Goal: Task Accomplishment & Management: Manage account settings

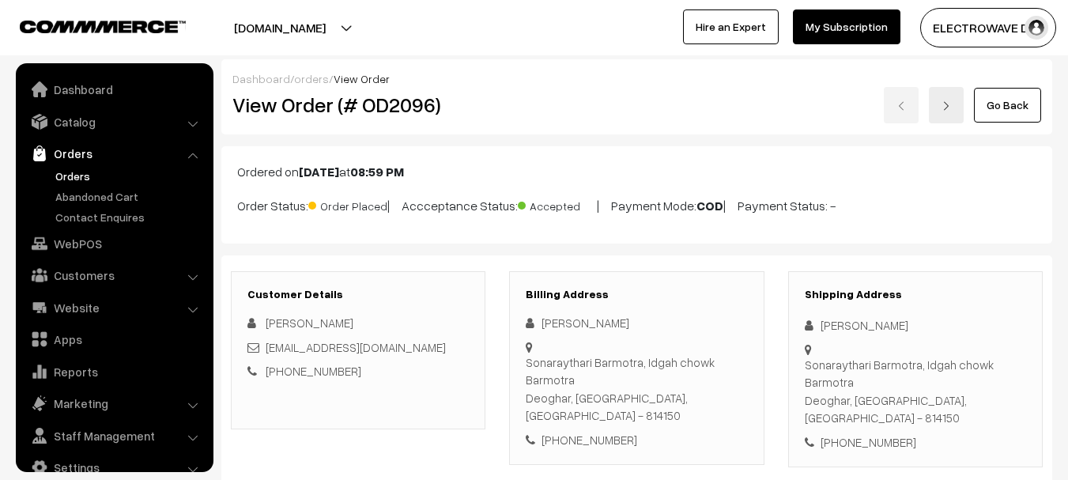
click at [52, 179] on link "Orders" at bounding box center [129, 176] width 156 height 17
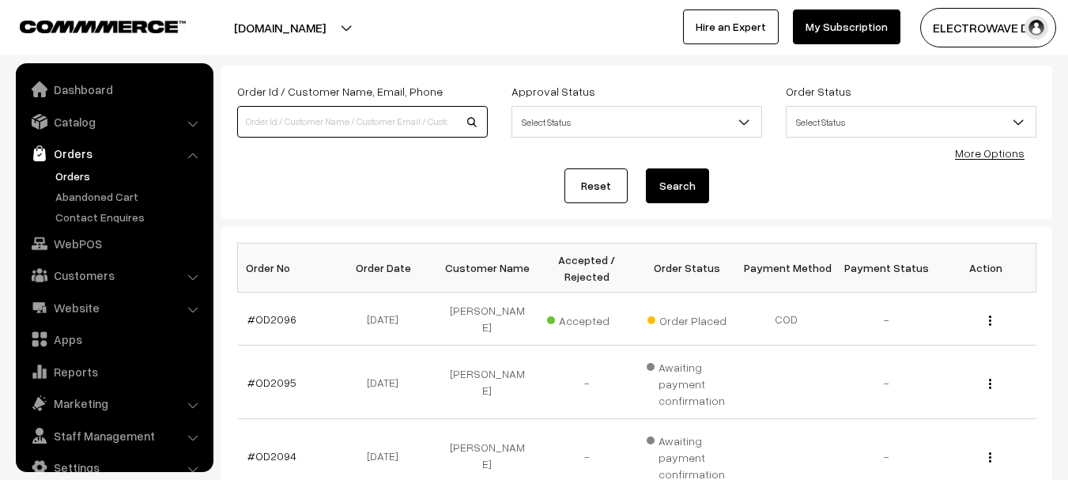
scroll to position [25, 0]
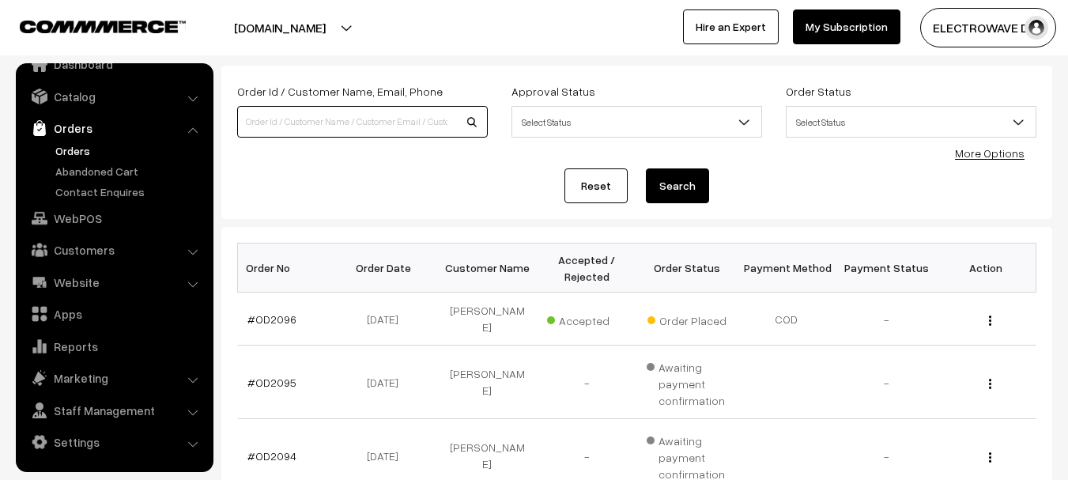
click at [369, 117] on input at bounding box center [362, 122] width 251 height 32
type input "OD2020"
click at [646, 168] on button "Search" at bounding box center [677, 185] width 63 height 35
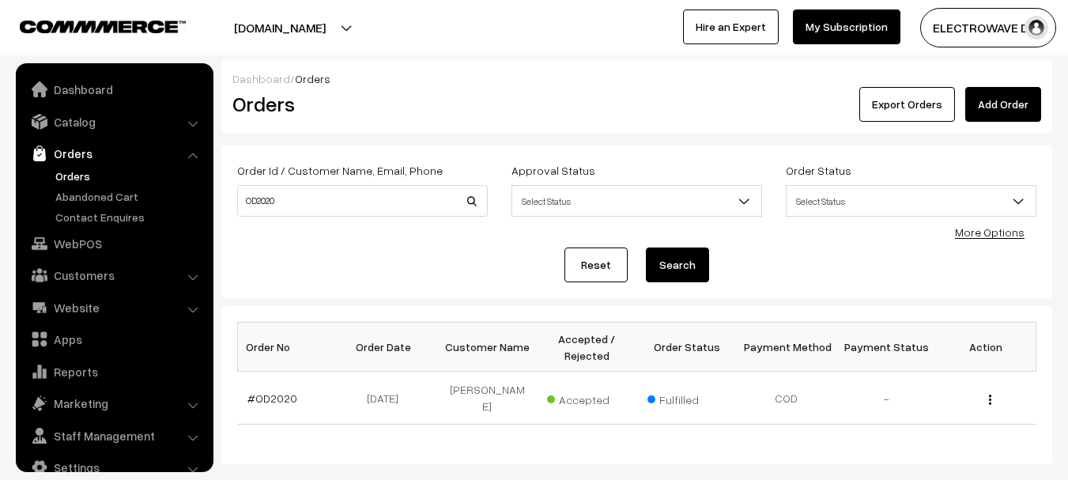
scroll to position [25, 0]
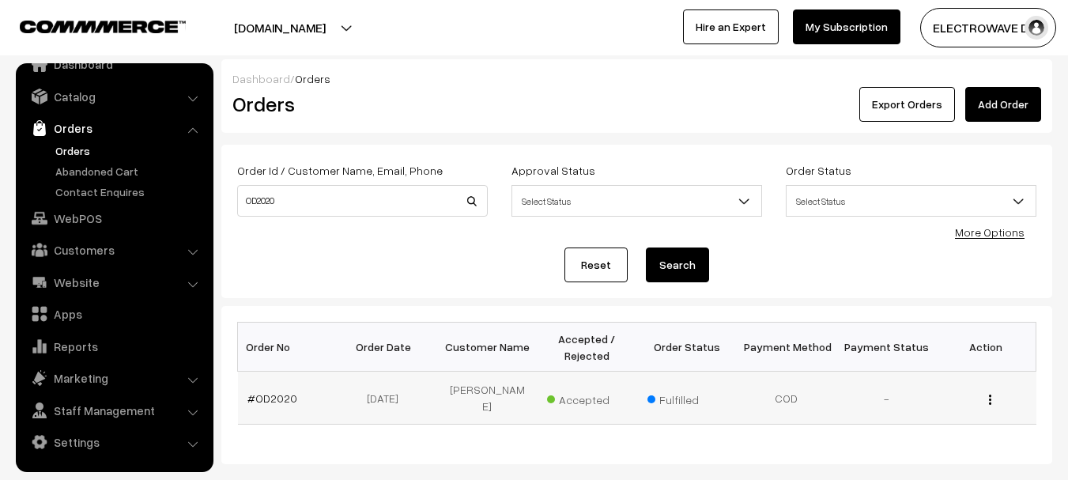
click at [265, 399] on td "#OD2020" at bounding box center [288, 397] width 100 height 53
click at [273, 392] on link "#OD2020" at bounding box center [272, 397] width 50 height 13
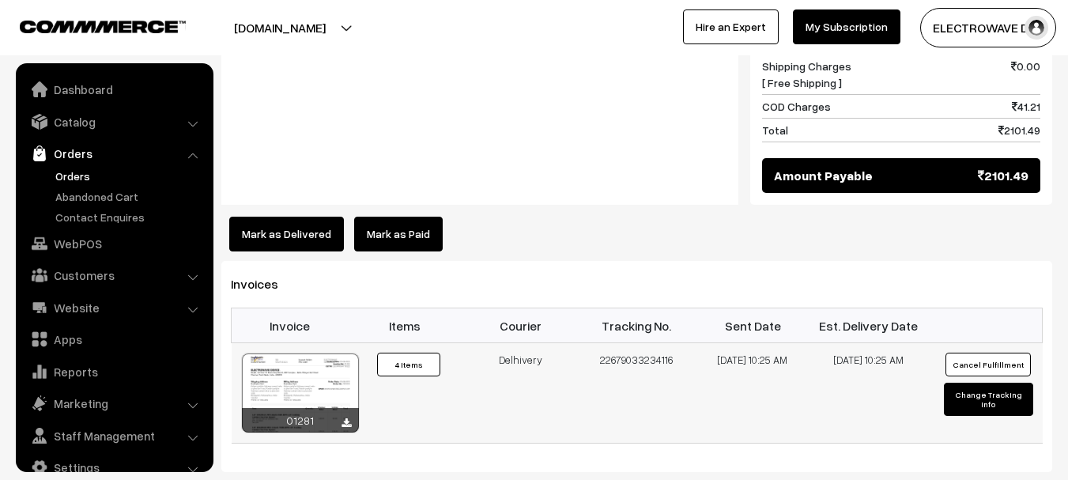
scroll to position [25, 0]
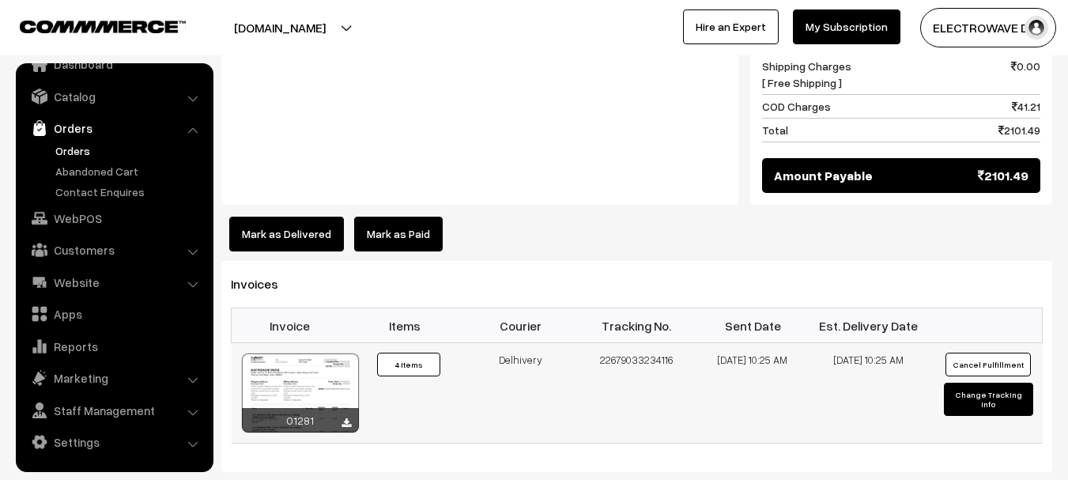
click at [967, 352] on button "Cancel Fulfillment" at bounding box center [987, 364] width 85 height 24
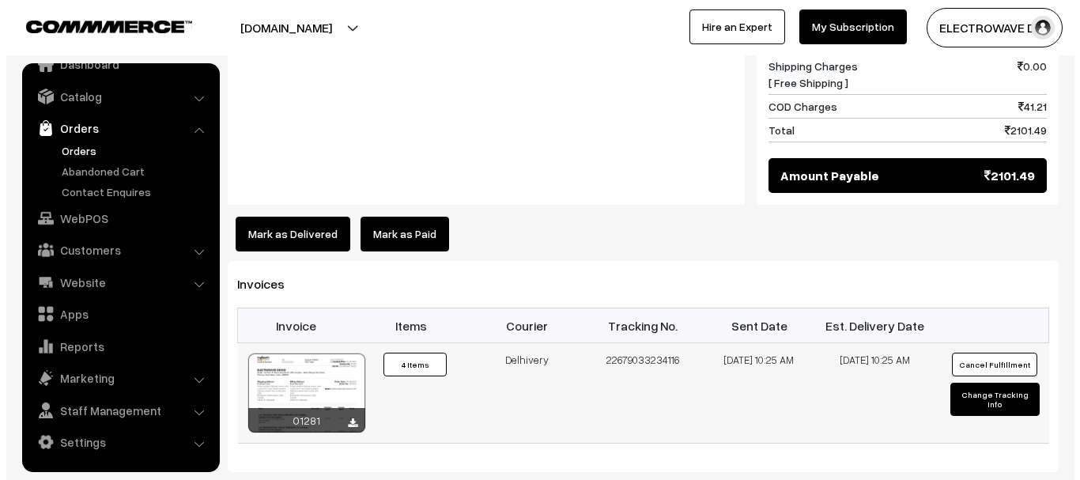
scroll to position [1186, 0]
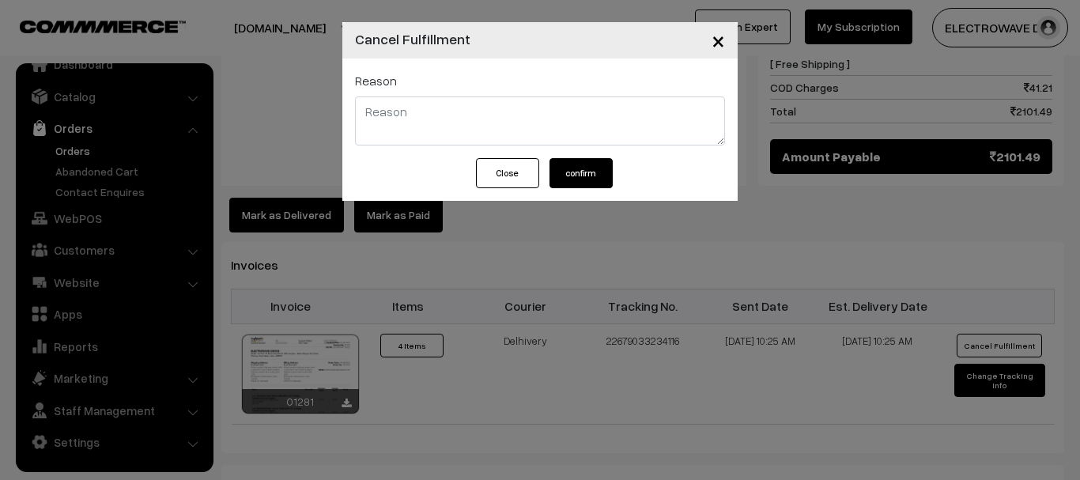
click at [503, 128] on textarea at bounding box center [540, 120] width 370 height 49
type textarea "RTO"
click at [586, 175] on button "confirm" at bounding box center [580, 173] width 63 height 30
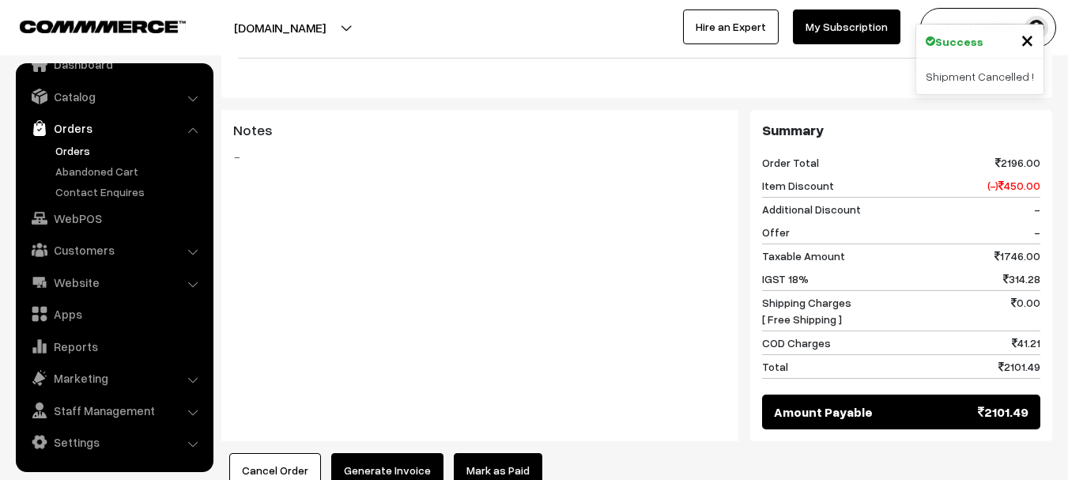
scroll to position [1264, 0]
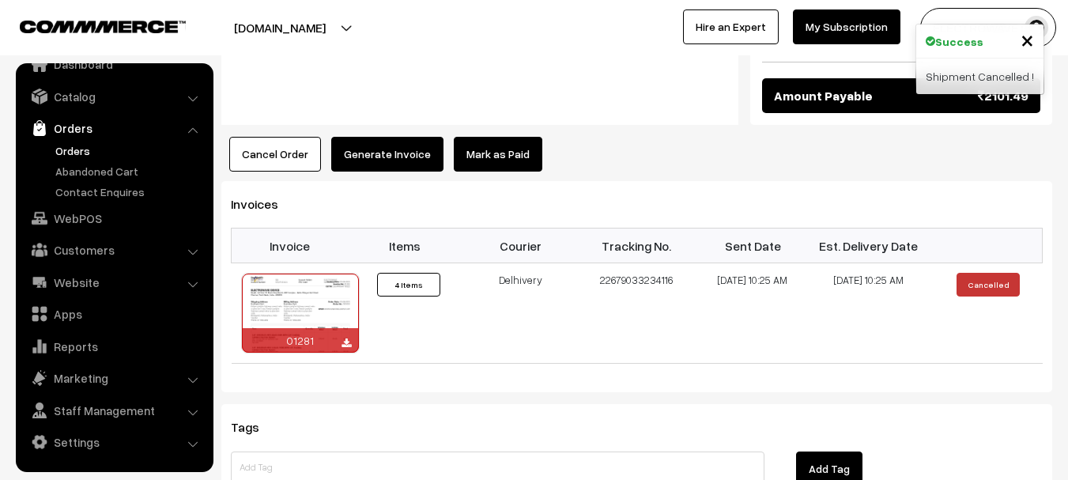
click at [269, 137] on button "Cancel Order" at bounding box center [275, 154] width 92 height 35
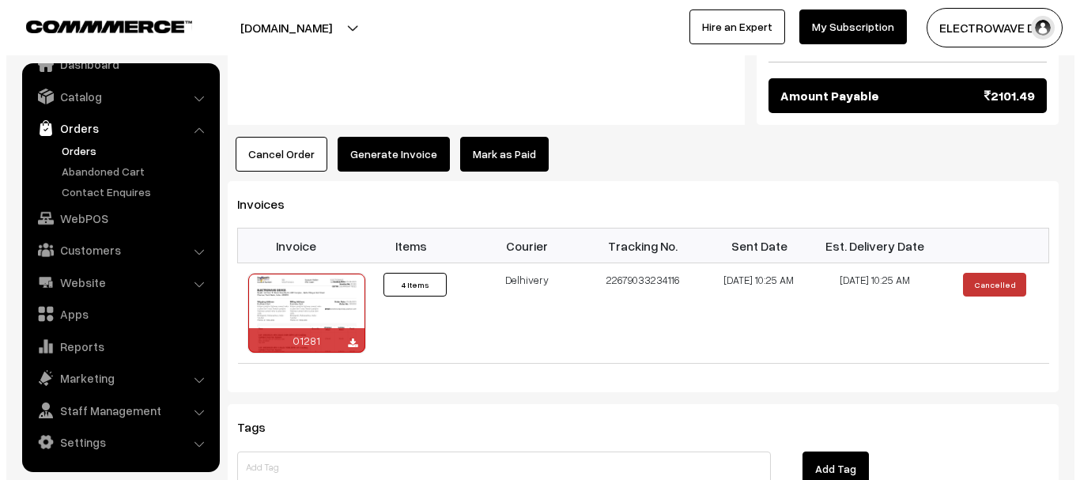
scroll to position [1266, 0]
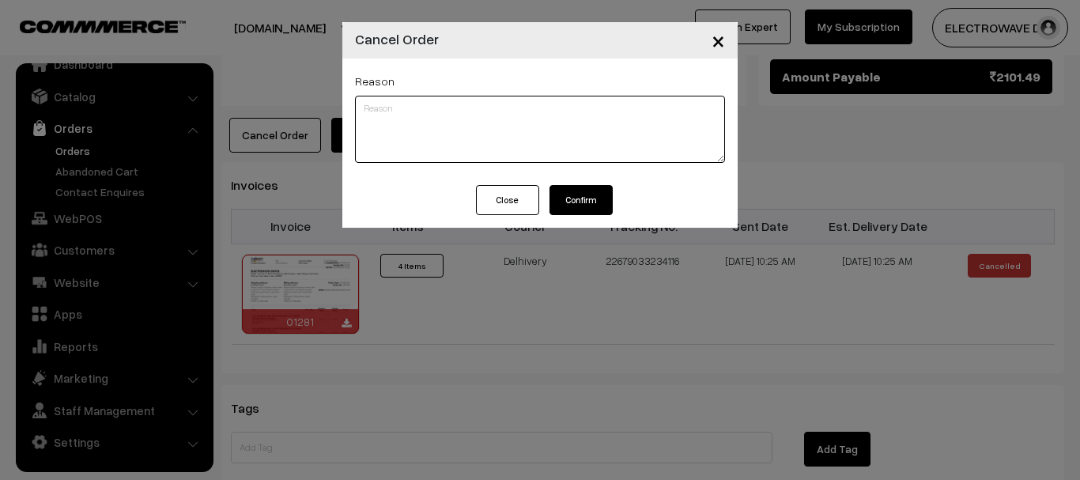
click at [510, 126] on textarea at bounding box center [540, 129] width 370 height 67
type textarea "RTO"
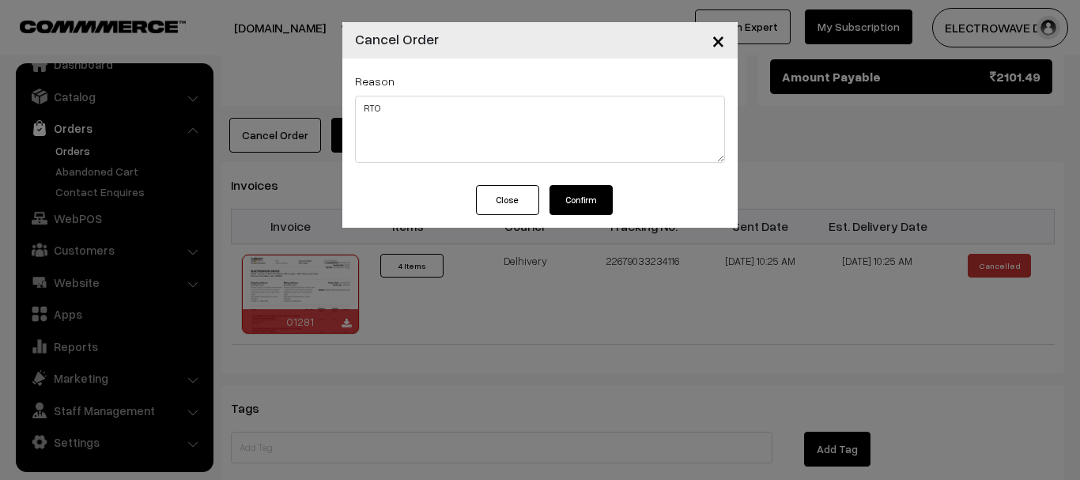
click at [587, 206] on button "Confirm" at bounding box center [580, 200] width 63 height 30
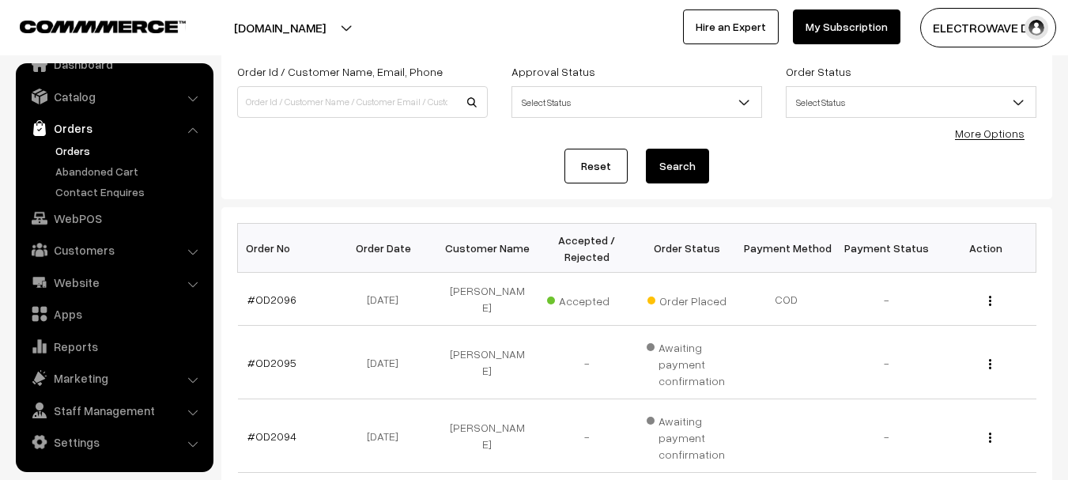
scroll to position [79, 0]
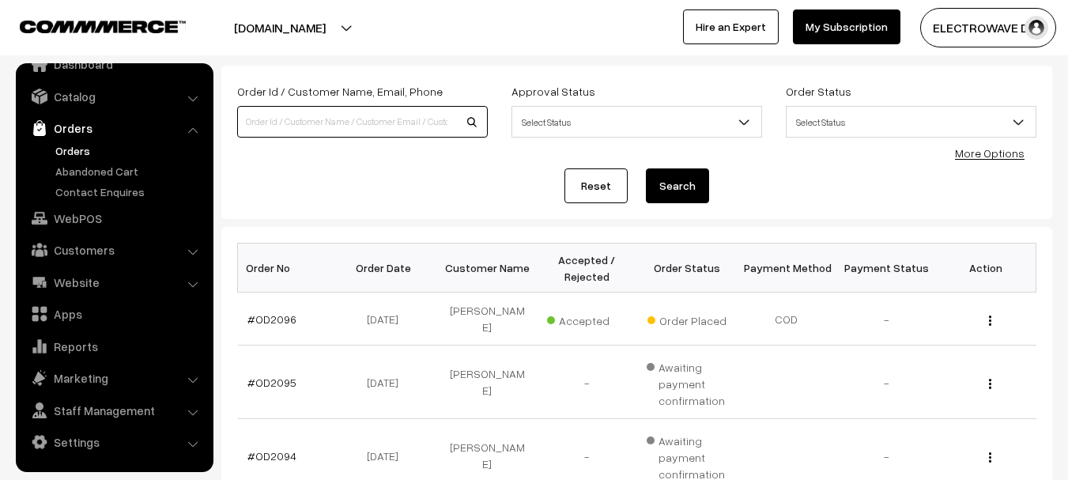
drag, startPoint x: 345, startPoint y: 119, endPoint x: 327, endPoint y: 105, distance: 22.0
click at [337, 112] on input at bounding box center [362, 122] width 251 height 32
type input "OD2020"
click at [646, 168] on button "Search" at bounding box center [677, 185] width 63 height 35
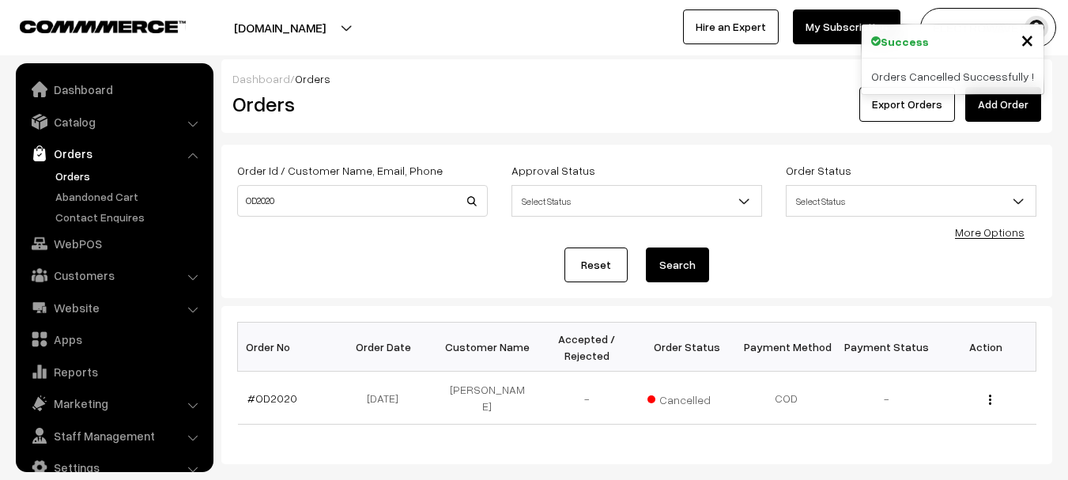
scroll to position [25, 0]
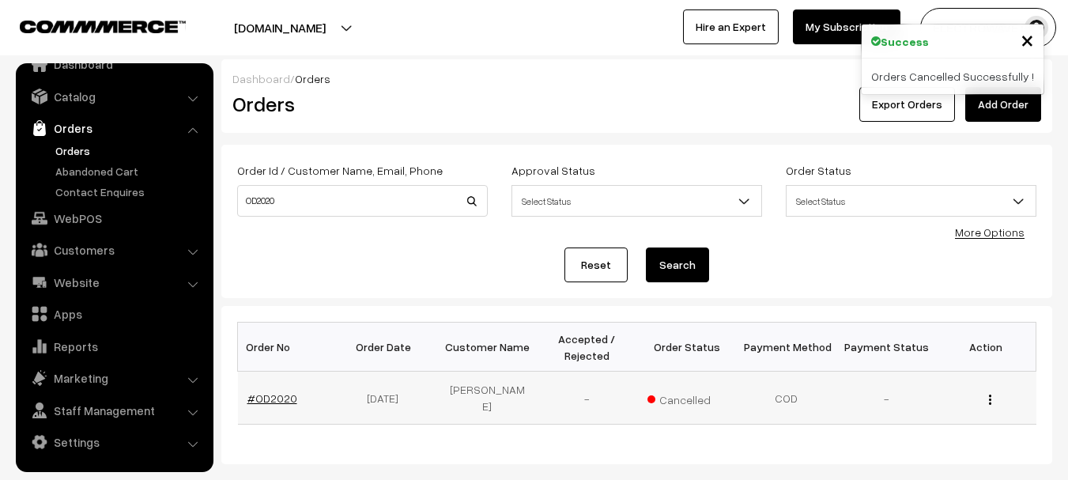
click at [273, 398] on link "#OD2020" at bounding box center [272, 397] width 50 height 13
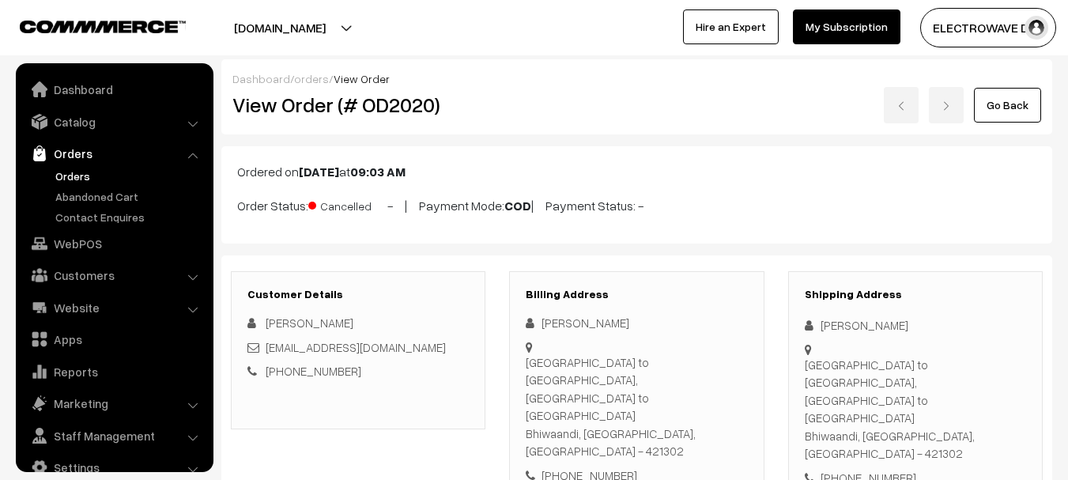
scroll to position [25, 0]
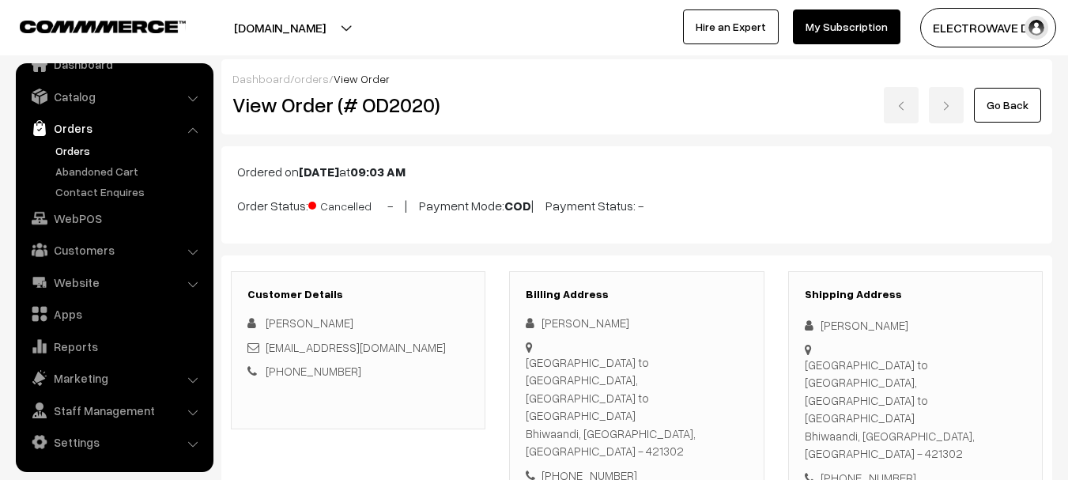
click at [399, 115] on h2 "View Order (# OD2020)" at bounding box center [359, 104] width 254 height 24
copy h2 "OD2020"
click at [70, 143] on link "Orders" at bounding box center [129, 150] width 156 height 17
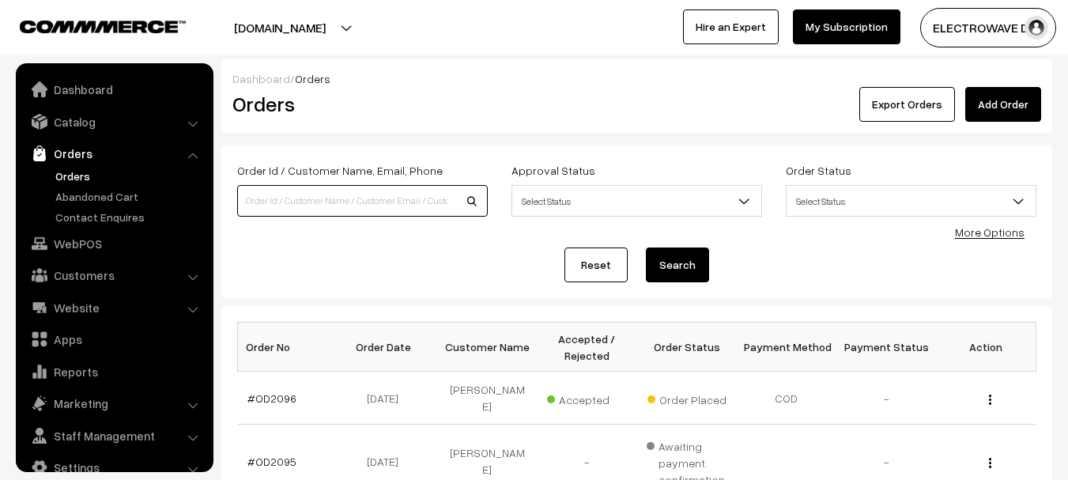
drag, startPoint x: 0, startPoint y: 0, endPoint x: 422, endPoint y: 186, distance: 461.1
click at [422, 186] on input at bounding box center [362, 201] width 251 height 32
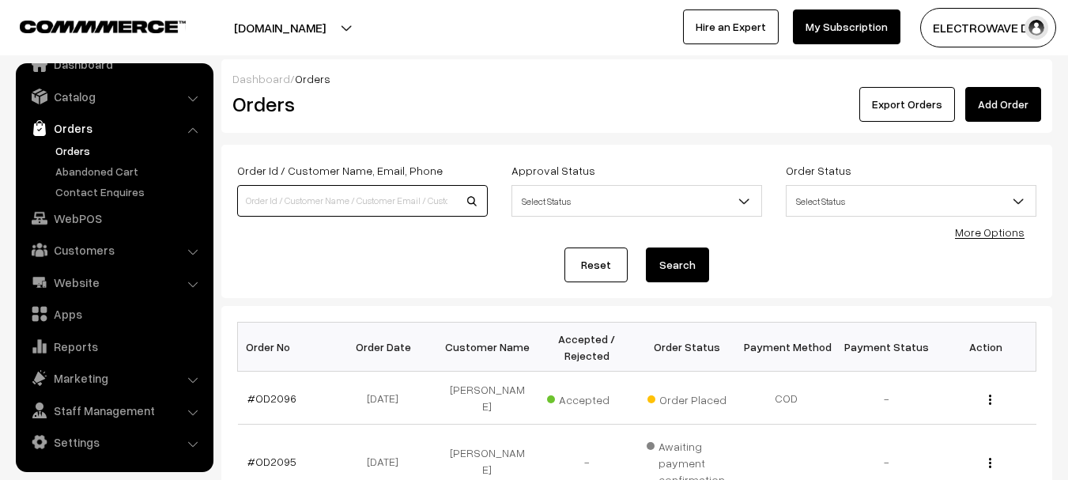
paste input "9289876283"
type input "9289876283"
click at [646, 247] on button "Search" at bounding box center [677, 264] width 63 height 35
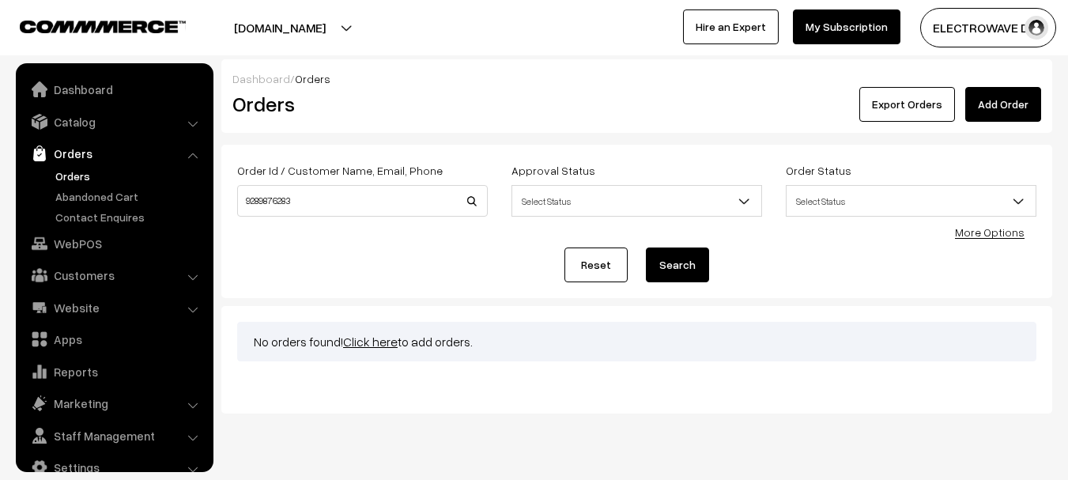
scroll to position [25, 0]
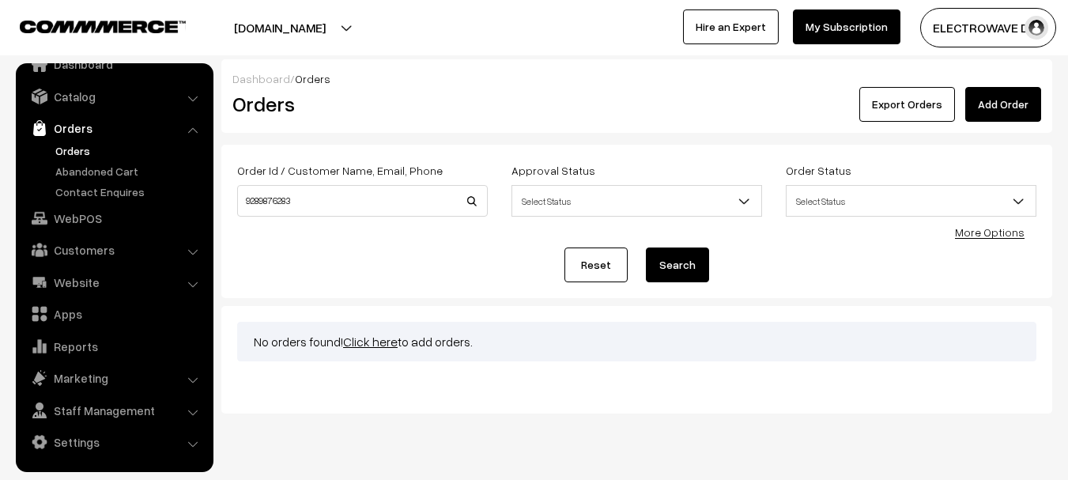
click at [74, 154] on link "Orders" at bounding box center [129, 150] width 156 height 17
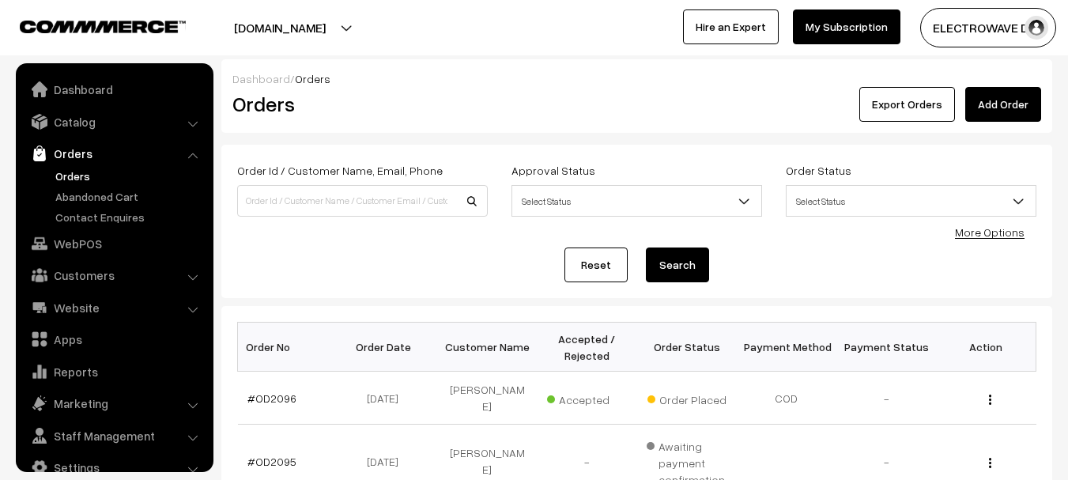
scroll to position [25, 0]
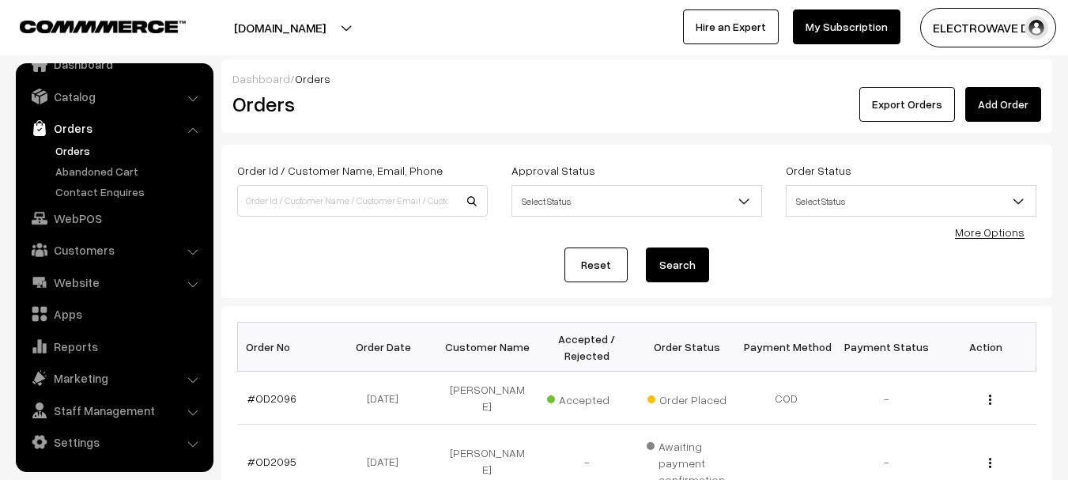
click at [79, 147] on link "Orders" at bounding box center [129, 150] width 156 height 17
click at [334, 201] on input at bounding box center [362, 201] width 251 height 32
paste input "9289876283"
type input "9289876283"
click at [646, 247] on button "Search" at bounding box center [677, 264] width 63 height 35
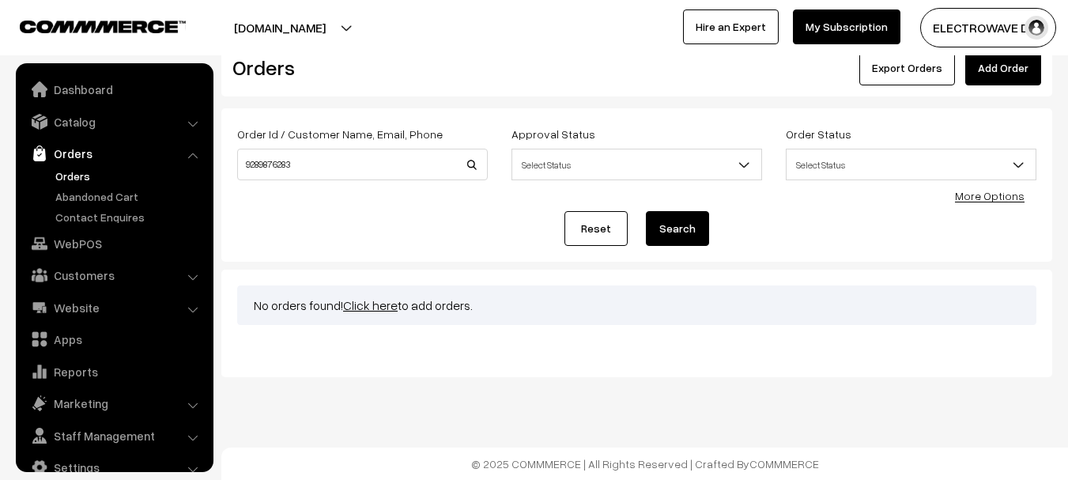
scroll to position [25, 0]
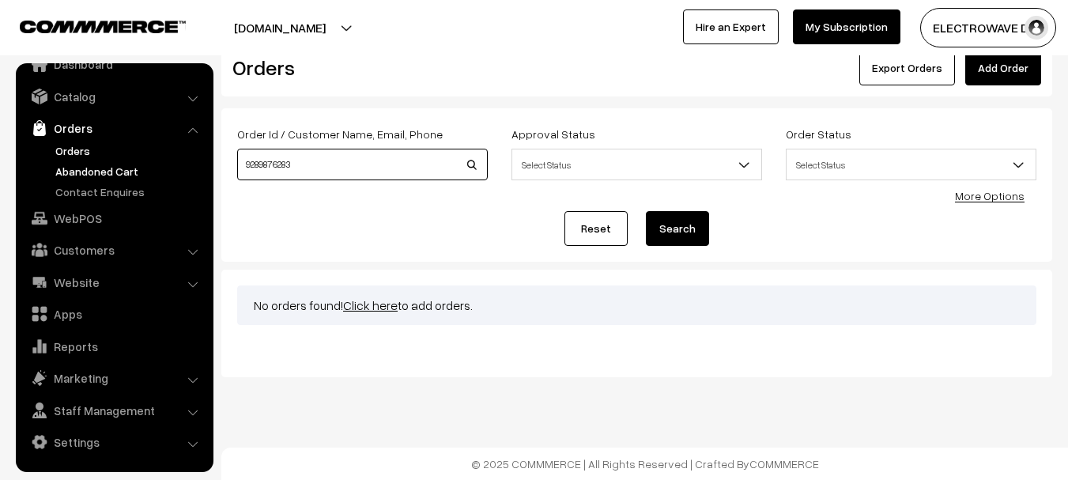
drag, startPoint x: 325, startPoint y: 168, endPoint x: 179, endPoint y: 166, distance: 146.2
click at [179, 166] on body "Thank you for showing interest. Our team will call you shortly. Close [DOMAIN_N…" at bounding box center [534, 222] width 1068 height 516
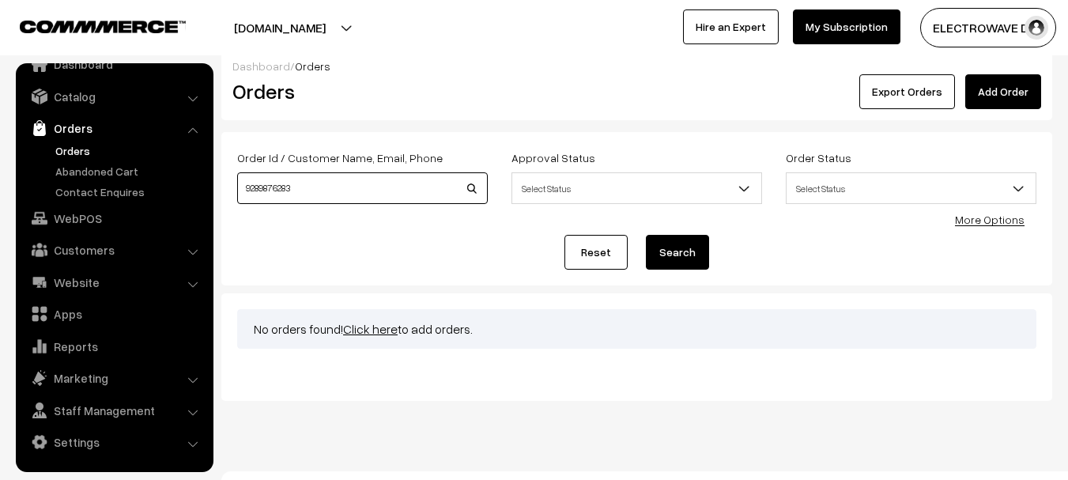
scroll to position [0, 0]
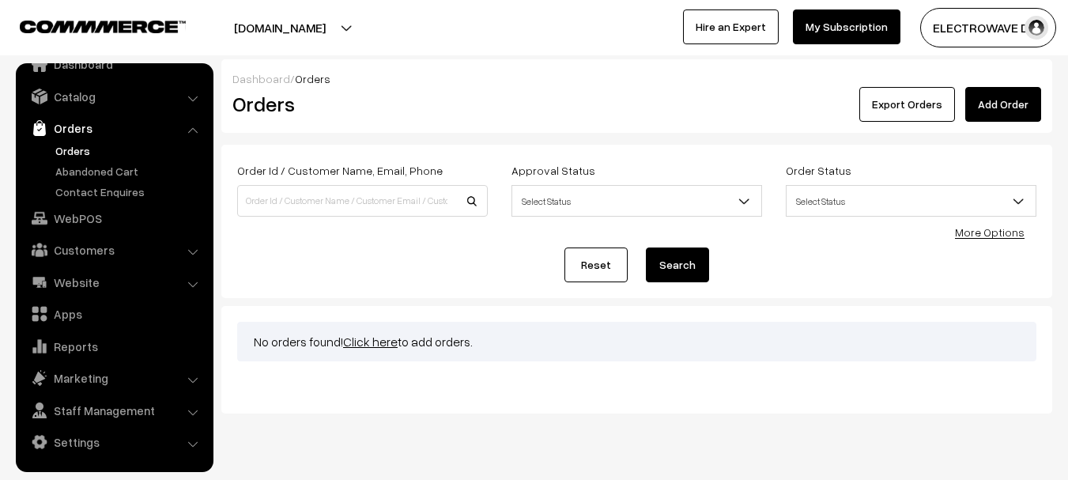
drag, startPoint x: 461, startPoint y: 126, endPoint x: 215, endPoint y: 126, distance: 245.8
click at [459, 126] on div "Dashboard / Orders Orders Export Orders Add Order" at bounding box center [636, 95] width 831 height 73
click at [67, 153] on link "Orders" at bounding box center [129, 150] width 156 height 17
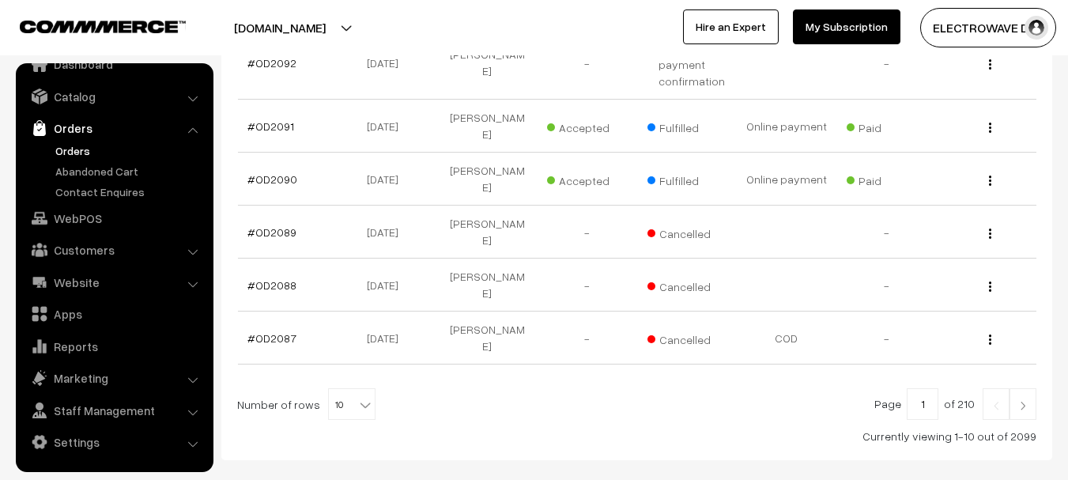
scroll to position [593, 0]
